Goal: Task Accomplishment & Management: Use online tool/utility

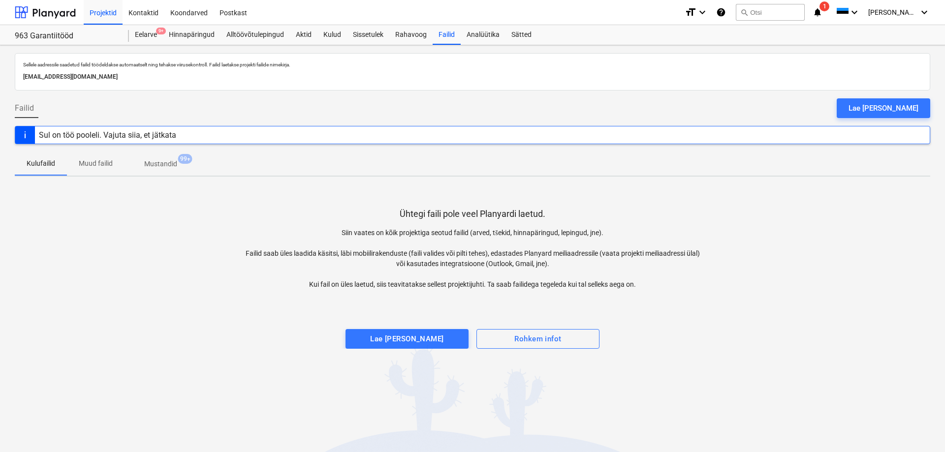
click at [872, 101] on button "Lae [PERSON_NAME]" at bounding box center [882, 108] width 93 height 20
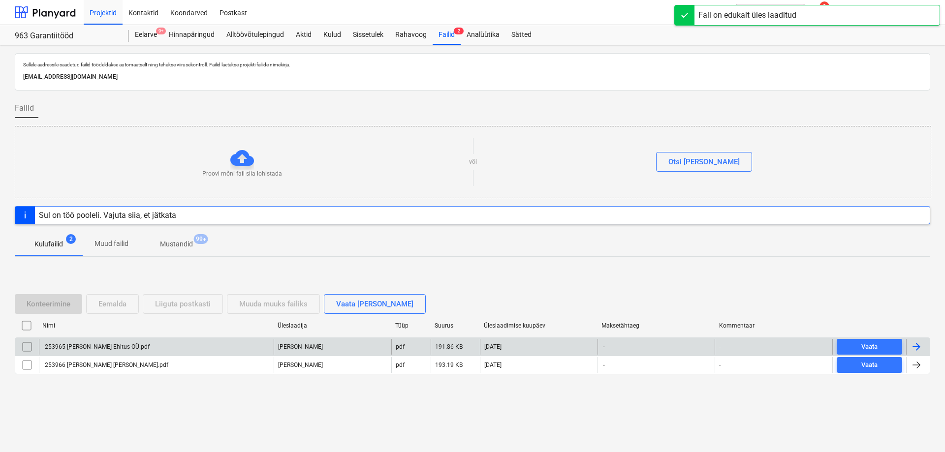
click at [142, 351] on div "253965 [PERSON_NAME] Ehitus OÜ.pdf" at bounding box center [156, 347] width 235 height 16
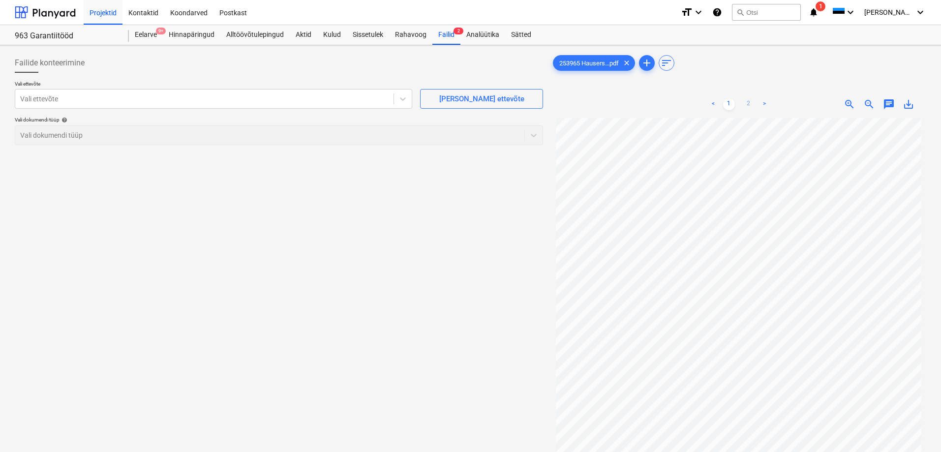
click at [749, 105] on link "2" at bounding box center [749, 104] width 12 height 12
click at [725, 101] on link "1" at bounding box center [729, 104] width 12 height 12
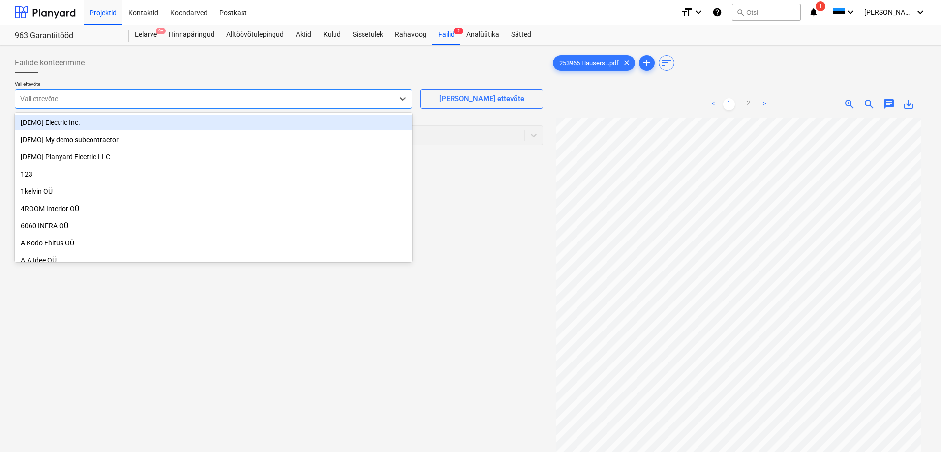
click at [327, 96] on div at bounding box center [204, 99] width 369 height 10
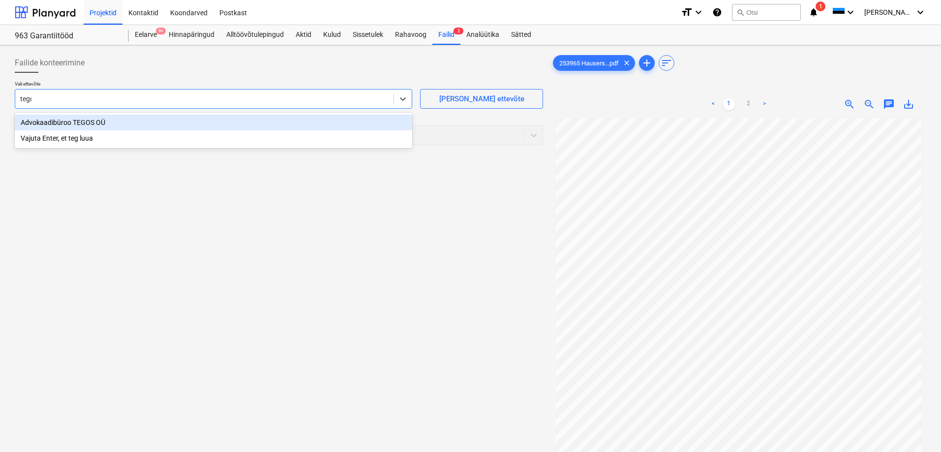
type input "tegos"
click at [151, 124] on div "Advokaadibüroo TEGOS OÜ" at bounding box center [214, 123] width 398 height 16
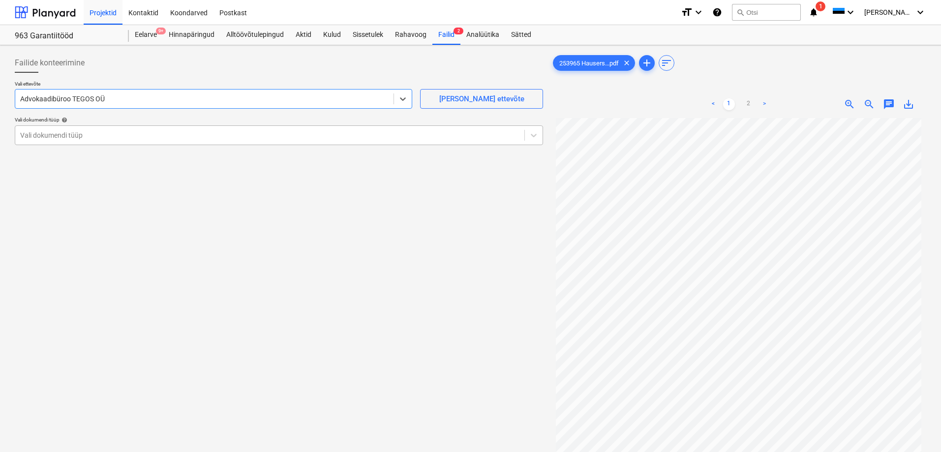
click at [134, 138] on div at bounding box center [269, 135] width 499 height 10
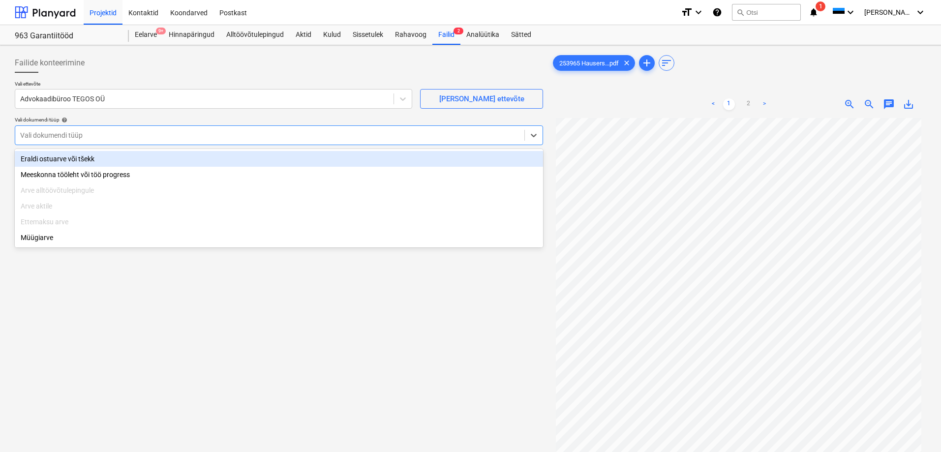
click at [103, 159] on div "Eraldi ostuarve või tšekk" at bounding box center [279, 159] width 528 height 16
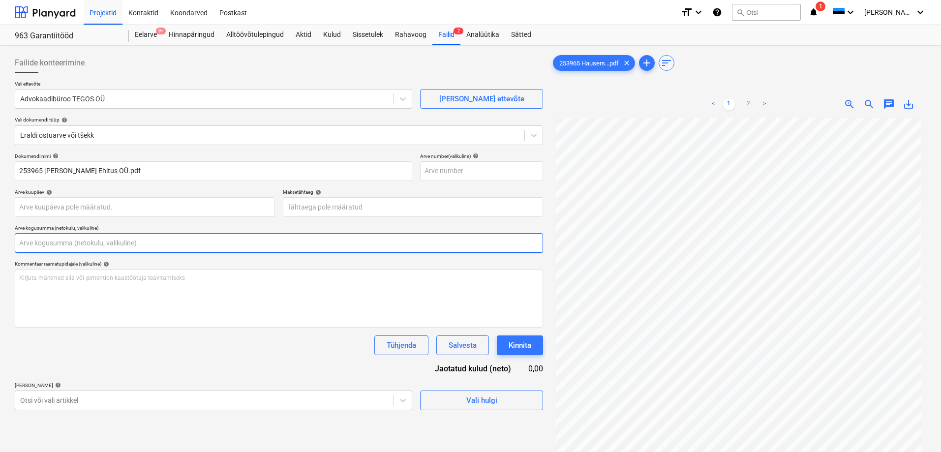
click at [236, 235] on input "text" at bounding box center [279, 243] width 528 height 20
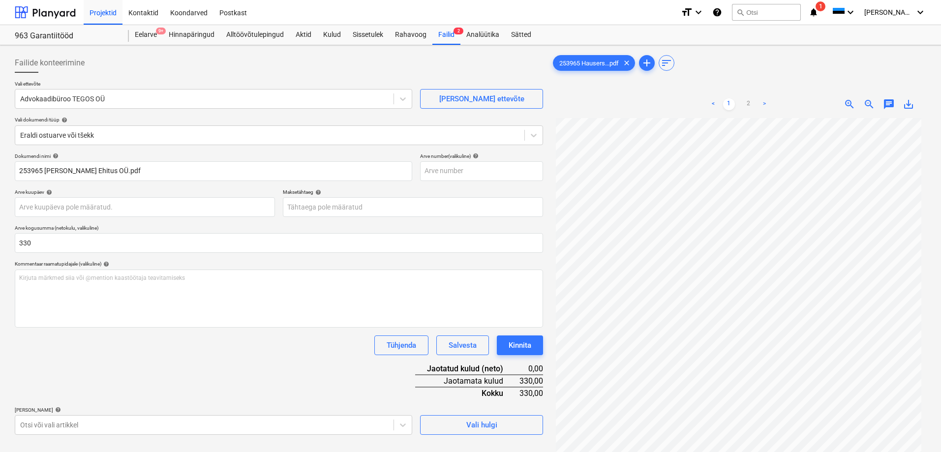
type input "330,00"
click at [185, 375] on div "Dokumendi nimi help 253965 [PERSON_NAME] [PERSON_NAME].pdf Arve number (valikul…" at bounding box center [279, 294] width 528 height 282
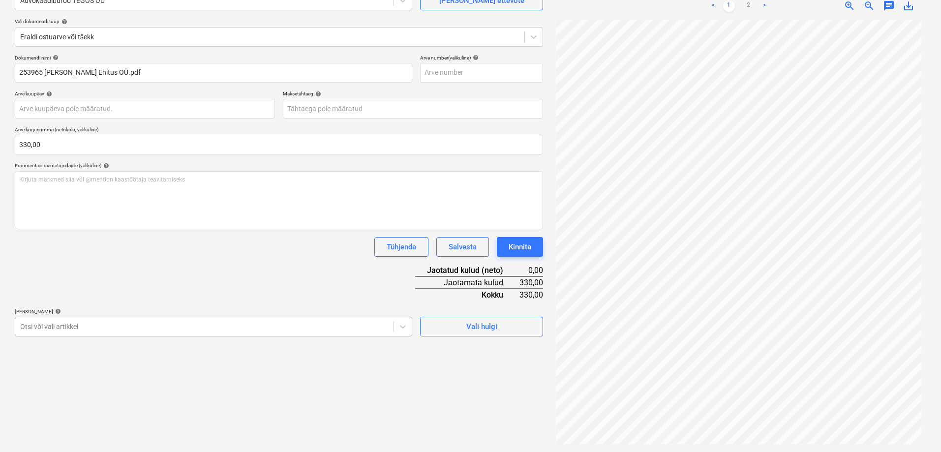
click at [198, 332] on body "Projektid Kontaktid Koondarved Postkast format_size keyboard_arrow_down help se…" at bounding box center [470, 128] width 941 height 452
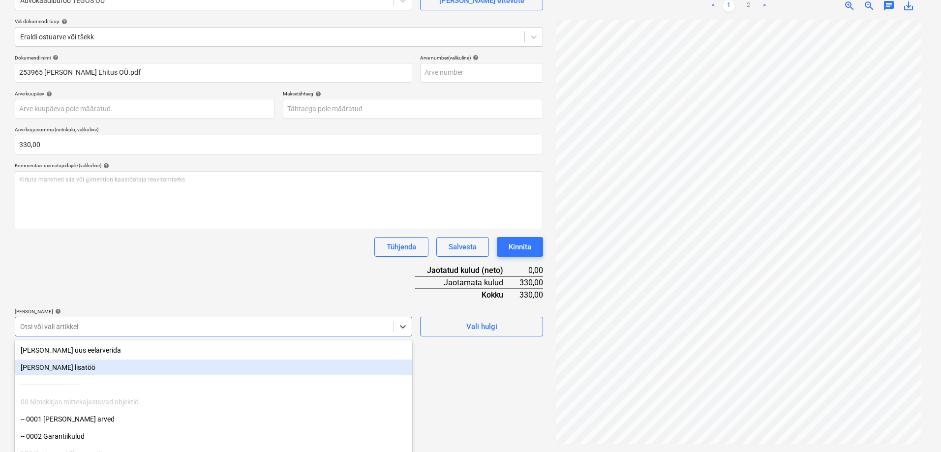
scroll to position [136, 0]
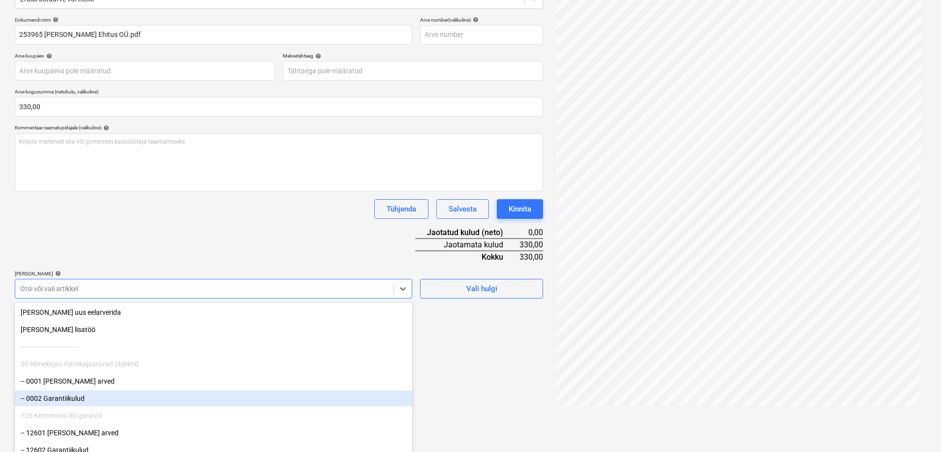
click at [107, 399] on div "-- 0002 Garantiikulud" at bounding box center [214, 399] width 398 height 16
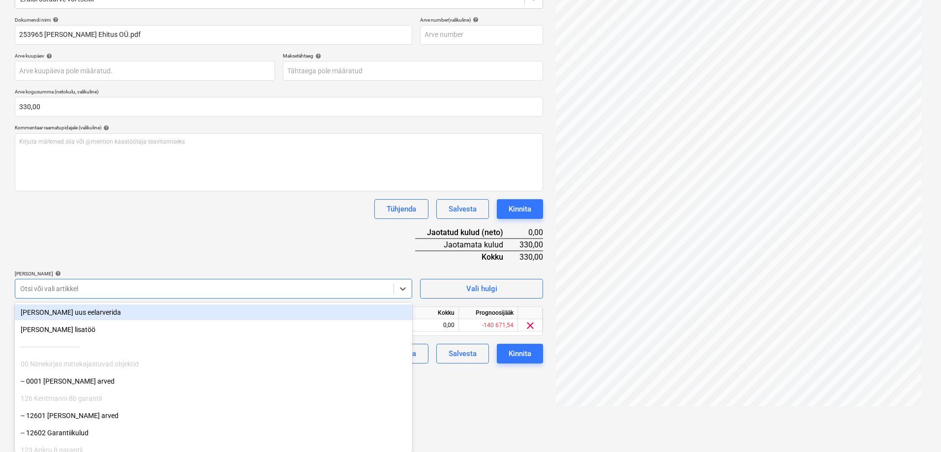
click at [145, 278] on div "Dokumendi nimi help 253965 [PERSON_NAME] [PERSON_NAME].pdf Arve number (valikul…" at bounding box center [279, 190] width 528 height 347
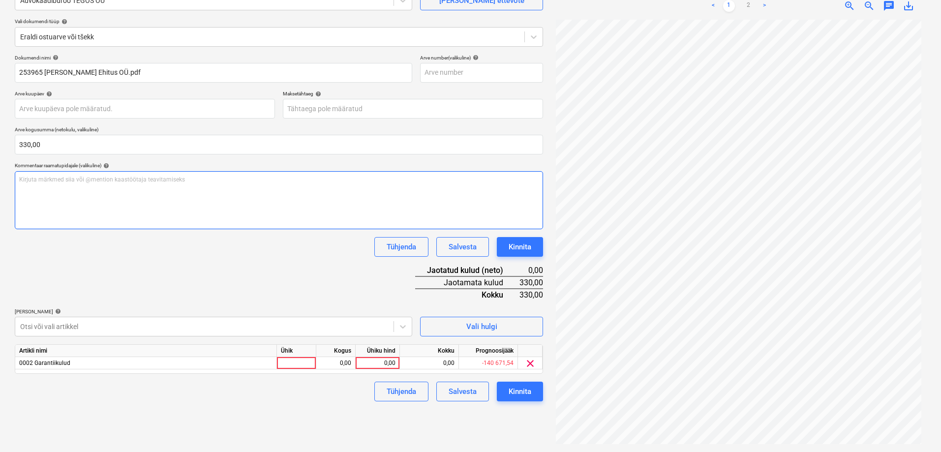
click at [131, 188] on div "Kirjuta märkmed siia või @mention kaastöötaja teavitamiseks ﻿" at bounding box center [279, 200] width 528 height 58
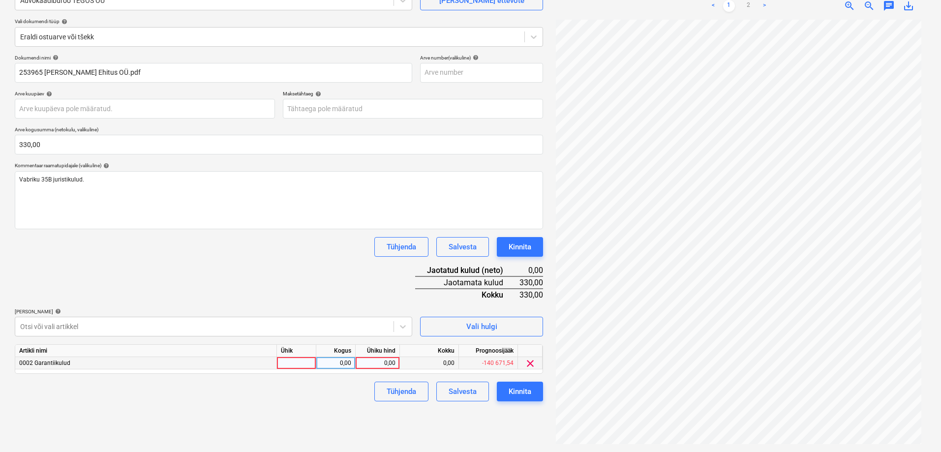
click at [382, 363] on div "0,00" at bounding box center [378, 363] width 36 height 12
type input "330"
click at [273, 287] on div "Dokumendi nimi help 253965 [PERSON_NAME] [PERSON_NAME].pdf Arve number (valikul…" at bounding box center [279, 228] width 528 height 347
click at [526, 389] on div "Kinnita" at bounding box center [520, 391] width 23 height 13
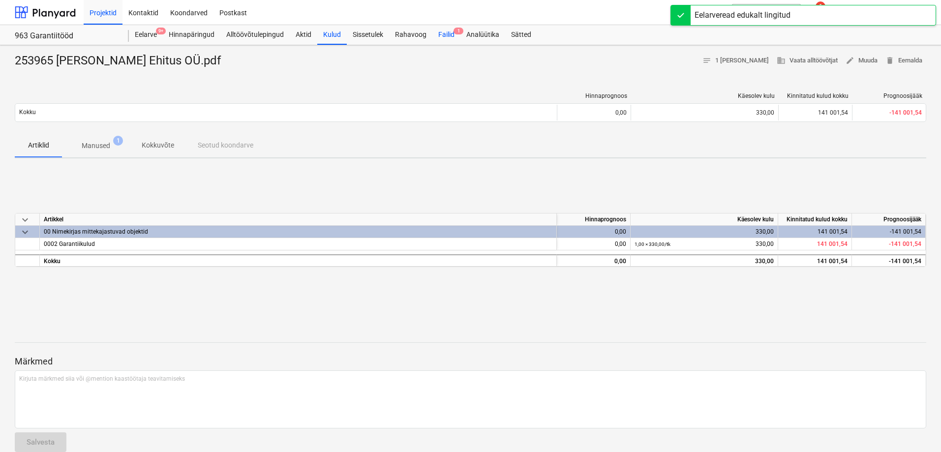
click at [446, 32] on div "Failid 1" at bounding box center [447, 35] width 28 height 20
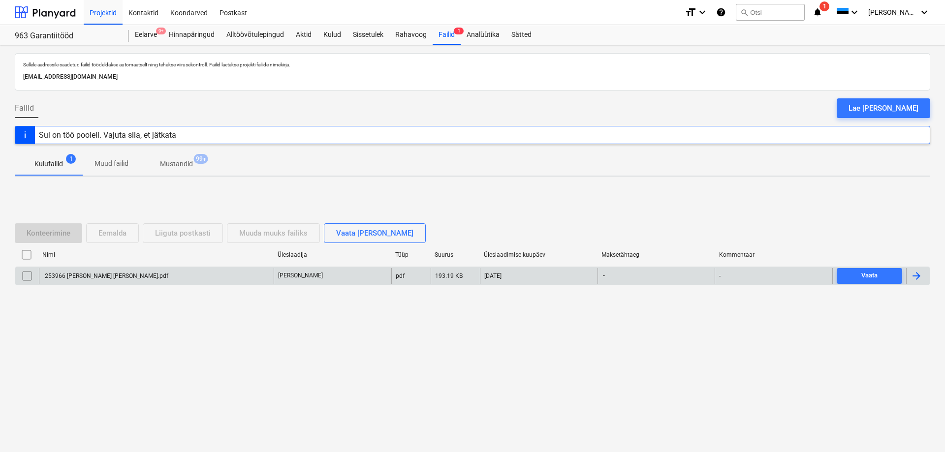
click at [201, 276] on div "253966 [PERSON_NAME] [PERSON_NAME].pdf" at bounding box center [156, 276] width 235 height 16
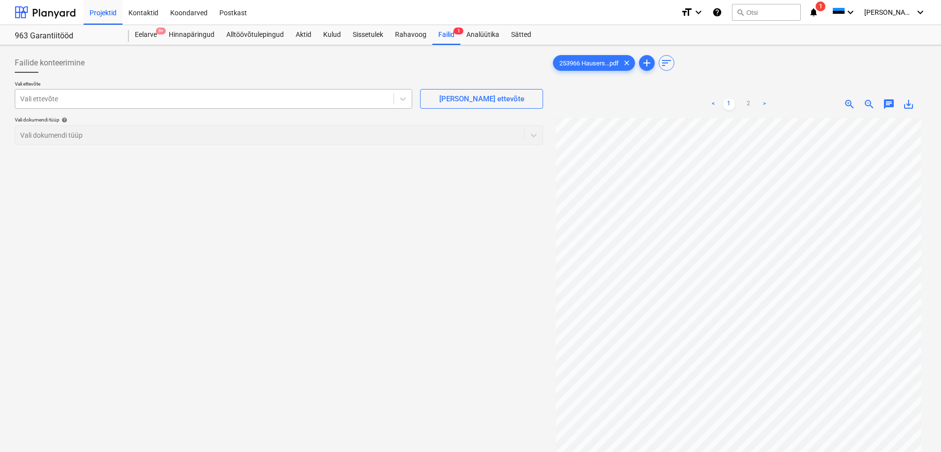
click at [376, 100] on div at bounding box center [204, 99] width 369 height 10
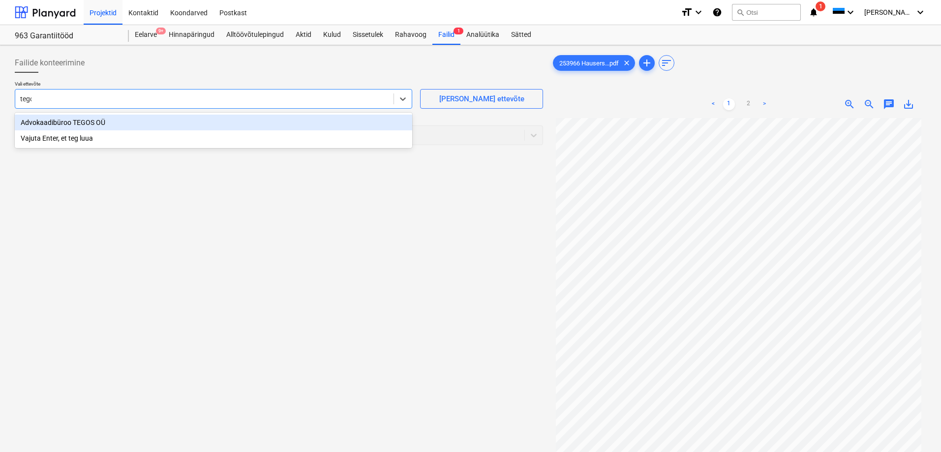
type input "tegos"
click at [326, 122] on div "Advokaadibüroo TEGOS OÜ" at bounding box center [214, 123] width 398 height 16
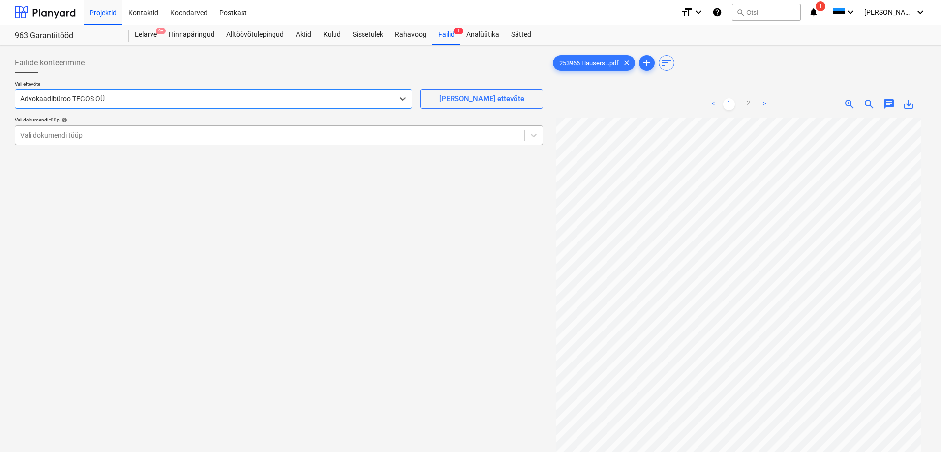
click at [234, 134] on div at bounding box center [269, 135] width 499 height 10
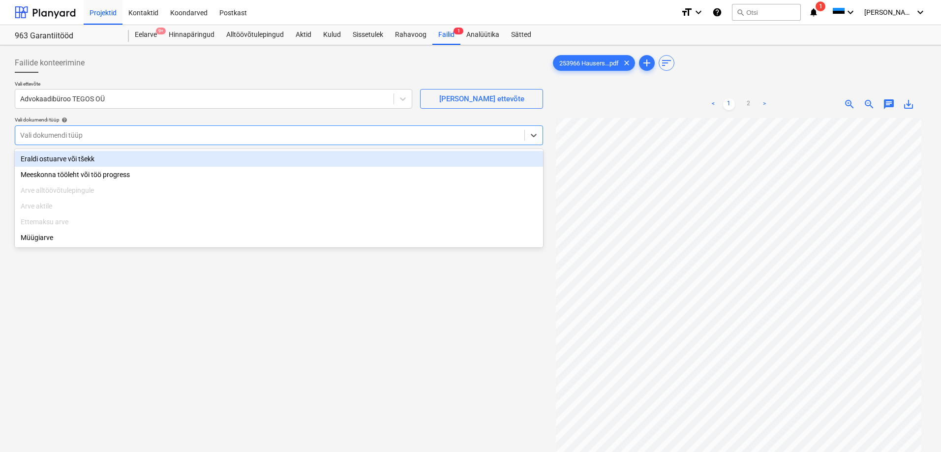
click at [155, 160] on div "Eraldi ostuarve või tšekk" at bounding box center [279, 159] width 528 height 16
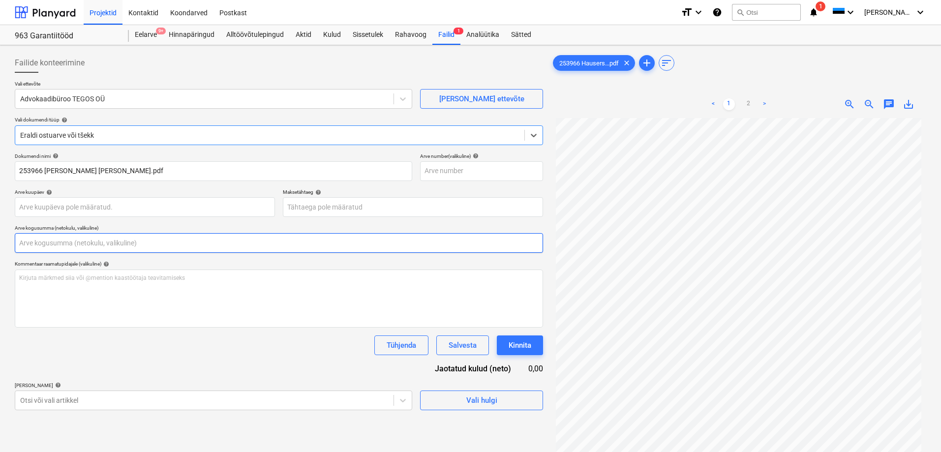
click at [107, 238] on input "text" at bounding box center [279, 243] width 528 height 20
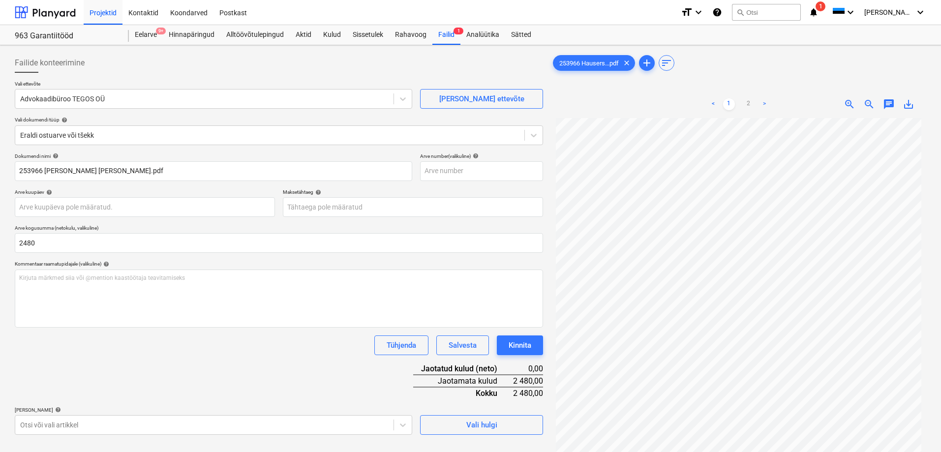
type input "2 480,00"
click at [146, 349] on div "Tühjenda Salvesta Kinnita" at bounding box center [279, 346] width 528 height 20
click at [752, 101] on link "2" at bounding box center [749, 104] width 12 height 12
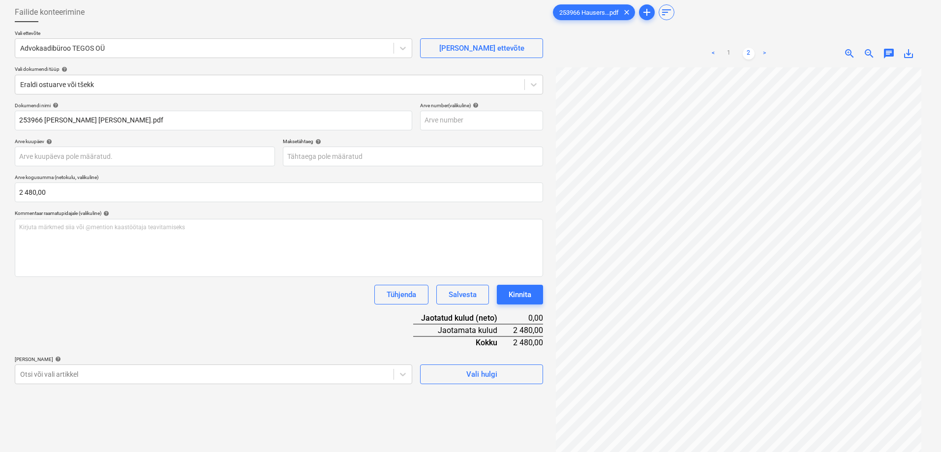
scroll to position [98, 0]
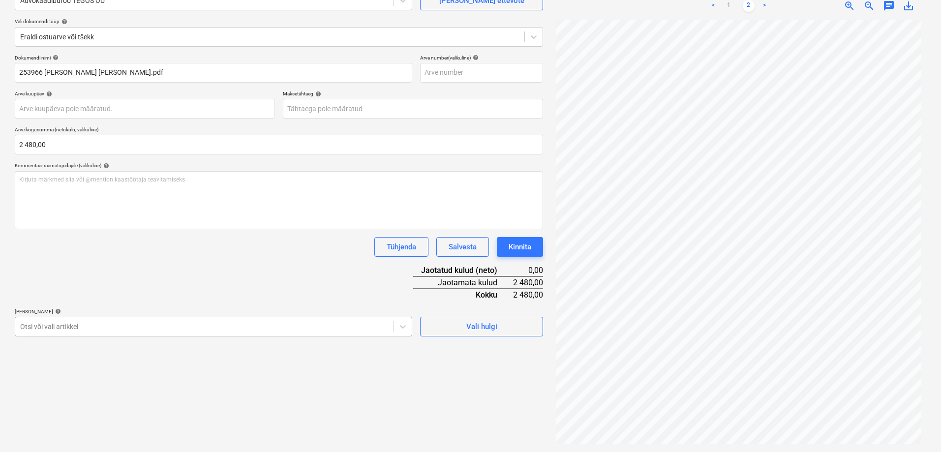
click at [294, 323] on body "Projektid Kontaktid Koondarved Postkast format_size keyboard_arrow_down help se…" at bounding box center [470, 128] width 941 height 452
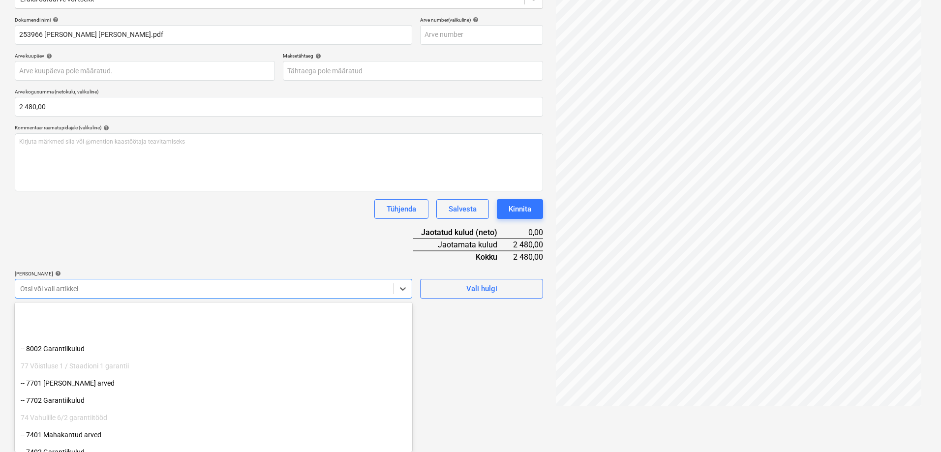
scroll to position [1764, 0]
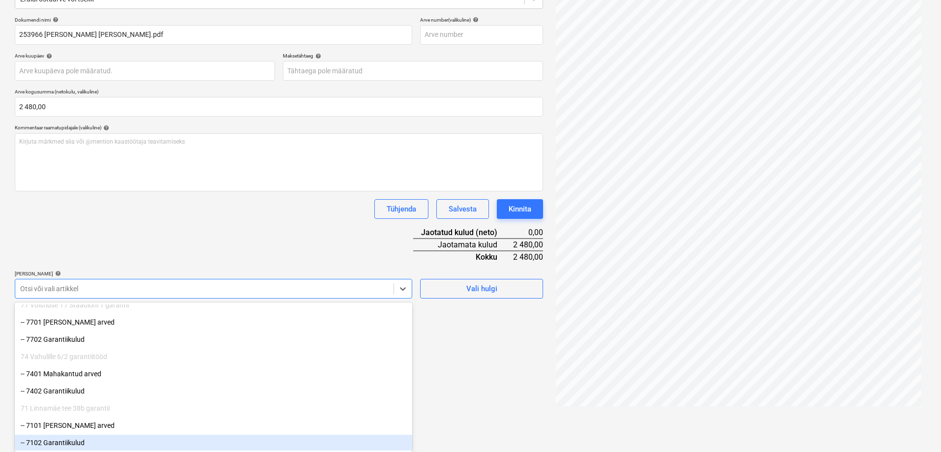
click at [102, 446] on div "-- 7102 Garantiikulud" at bounding box center [214, 443] width 398 height 16
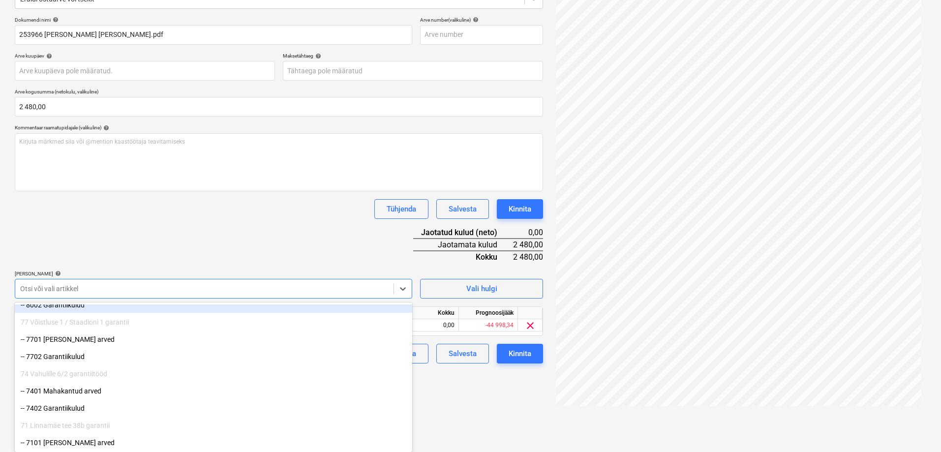
click at [217, 215] on div "Dokumendi nimi help 253966 [PERSON_NAME] [PERSON_NAME].pdf Arve number (valikul…" at bounding box center [279, 190] width 528 height 347
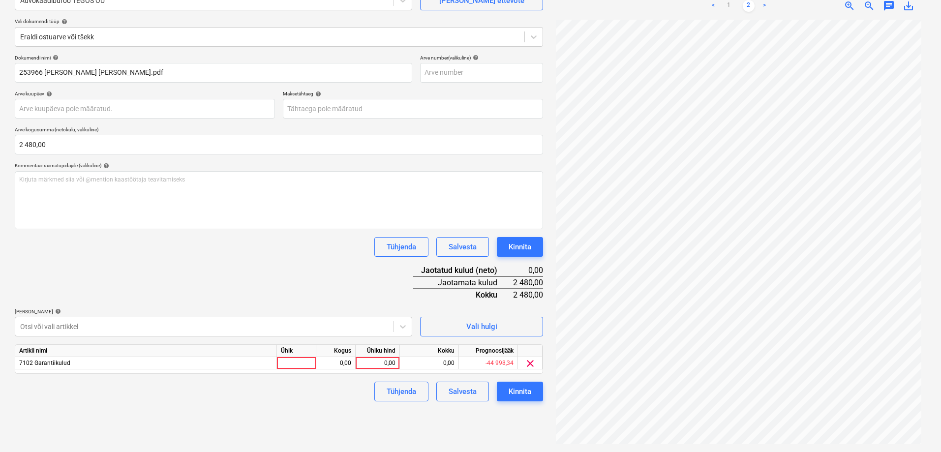
scroll to position [98, 0]
click at [378, 360] on div "0,00" at bounding box center [378, 363] width 36 height 12
type input "2480"
click at [291, 278] on div "Dokumendi nimi help 253966 [PERSON_NAME] [PERSON_NAME].pdf Arve number (valikul…" at bounding box center [279, 228] width 528 height 347
click at [514, 388] on div "Kinnita" at bounding box center [520, 391] width 23 height 13
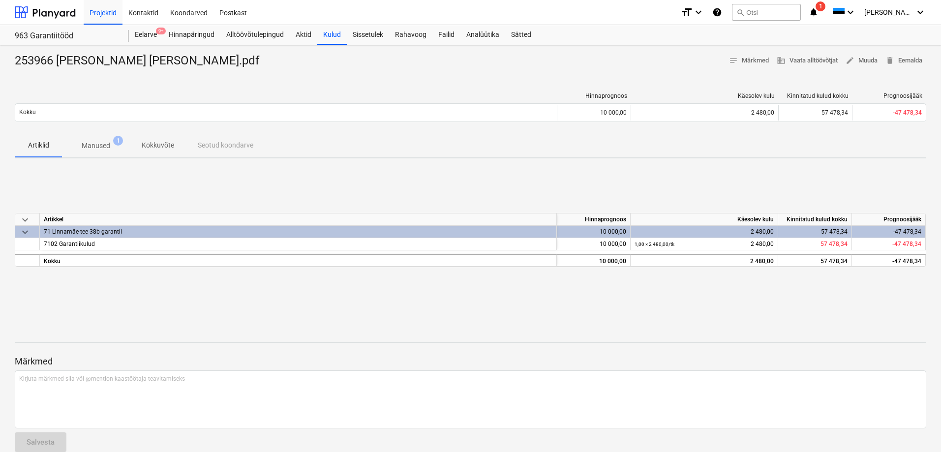
click at [521, 52] on div "253966 [PERSON_NAME] [PERSON_NAME].pdf notes Märkmed business Vaata alltöövõtja…" at bounding box center [470, 256] width 941 height 423
